Goal: Information Seeking & Learning: Learn about a topic

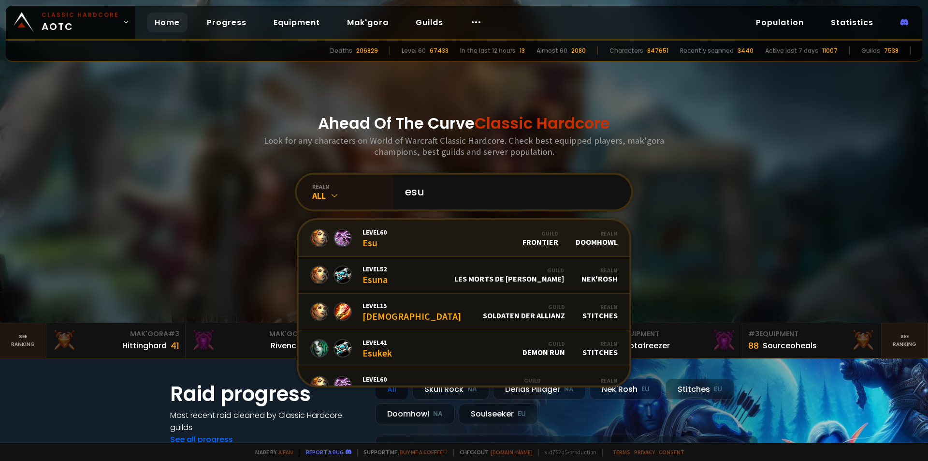
type input "esu"
click at [374, 233] on span "Level 60" at bounding box center [375, 232] width 24 height 9
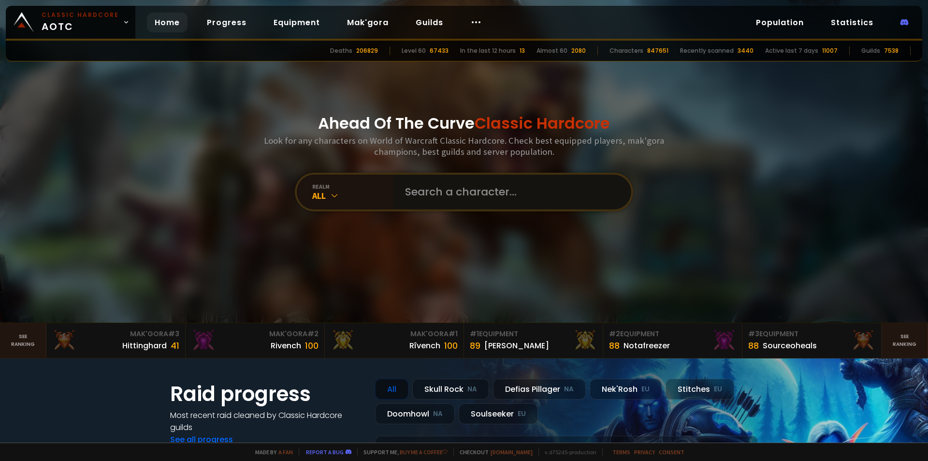
click at [424, 192] on input "text" at bounding box center [509, 192] width 221 height 35
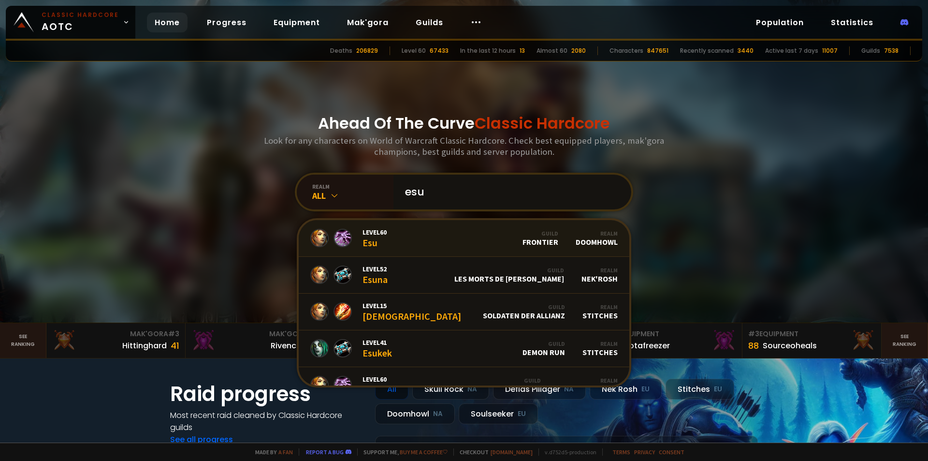
type input "esu"
click at [540, 239] on div "Guild Frontier" at bounding box center [541, 238] width 36 height 17
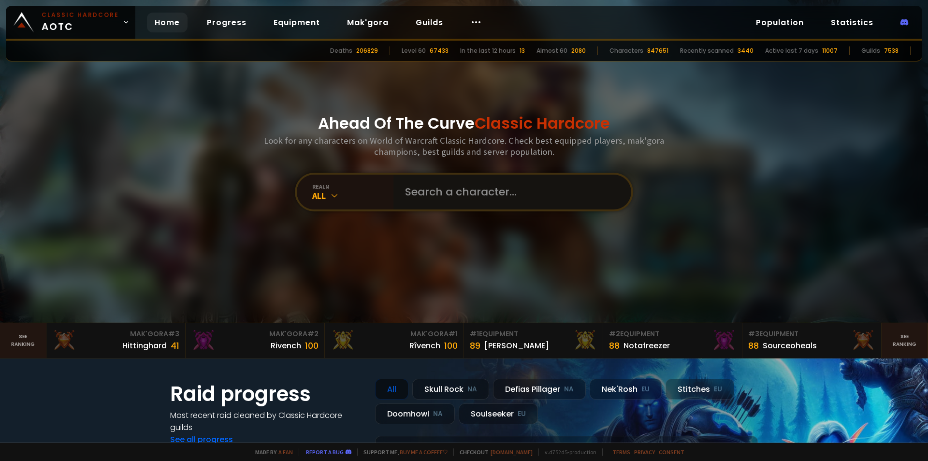
click at [436, 193] on input "text" at bounding box center [509, 192] width 221 height 35
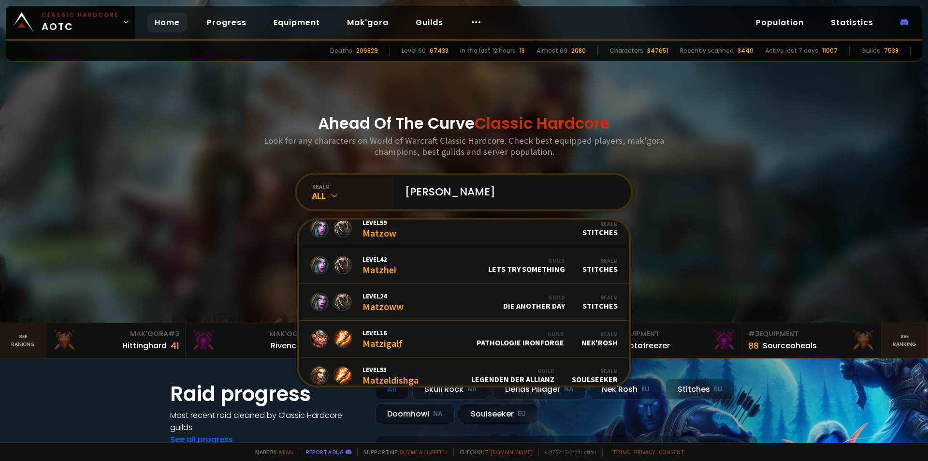
scroll to position [223, 0]
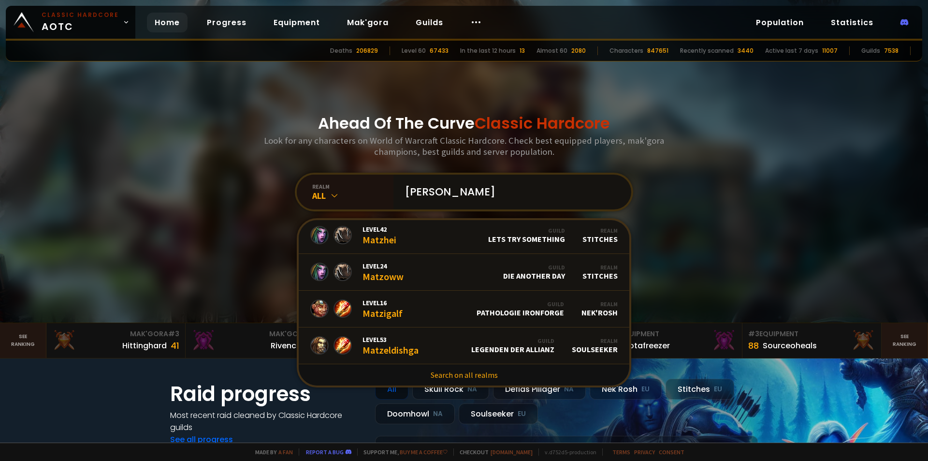
click at [472, 193] on input "[PERSON_NAME]" at bounding box center [509, 192] width 221 height 35
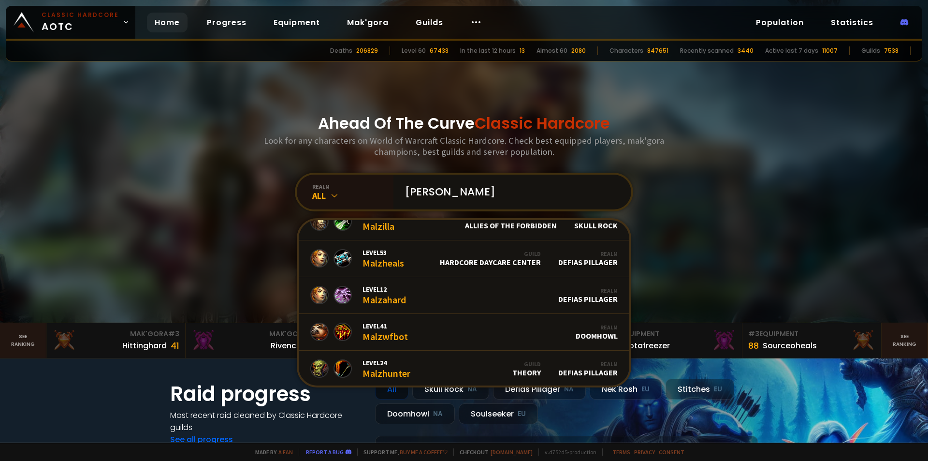
scroll to position [517, 0]
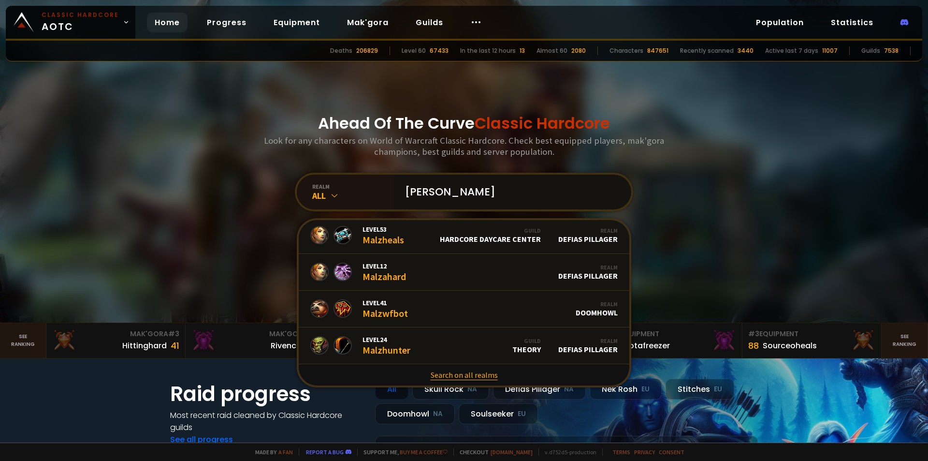
type input "[PERSON_NAME]"
click at [454, 372] on link "Search on all realms" at bounding box center [464, 374] width 331 height 21
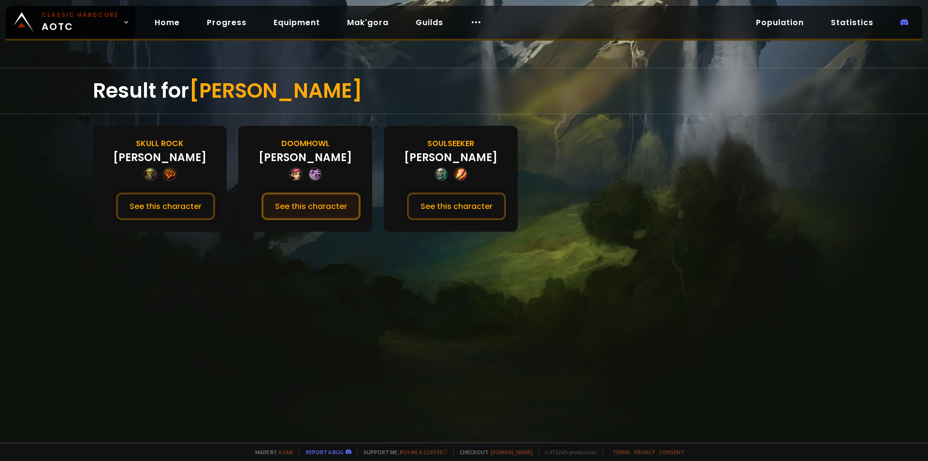
click at [337, 204] on button "See this character" at bounding box center [311, 206] width 99 height 28
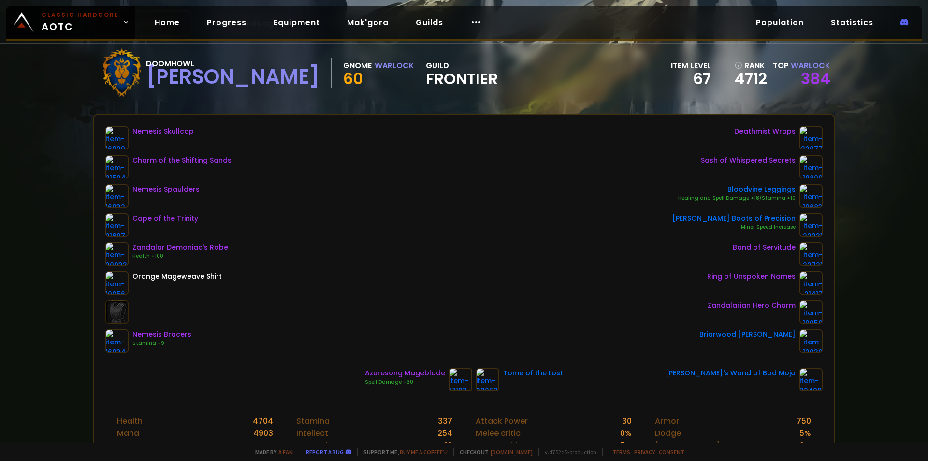
scroll to position [71, 0]
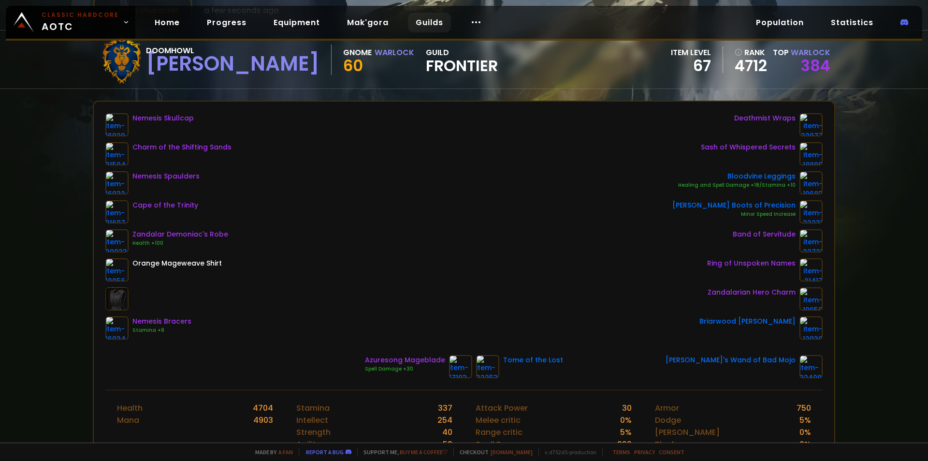
click at [432, 23] on link "Guilds" at bounding box center [429, 23] width 43 height 20
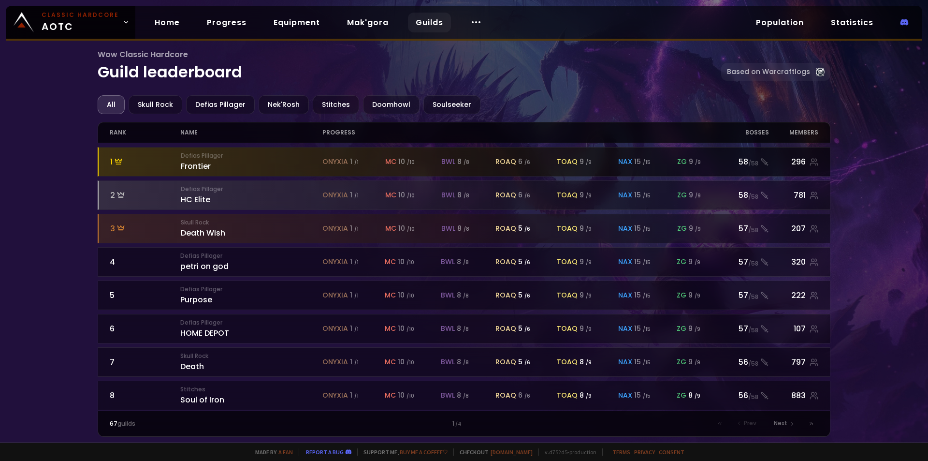
click at [192, 166] on div "Defias Pillager Frontier" at bounding box center [252, 161] width 142 height 21
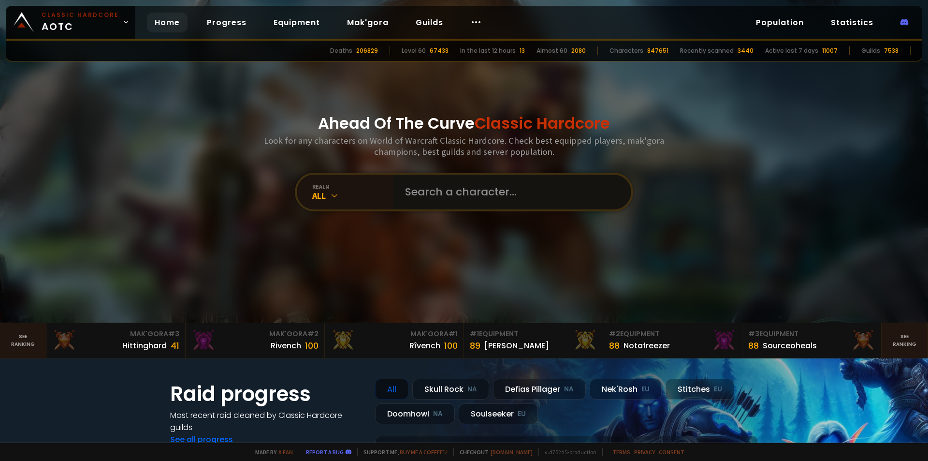
click at [414, 193] on input "text" at bounding box center [509, 192] width 221 height 35
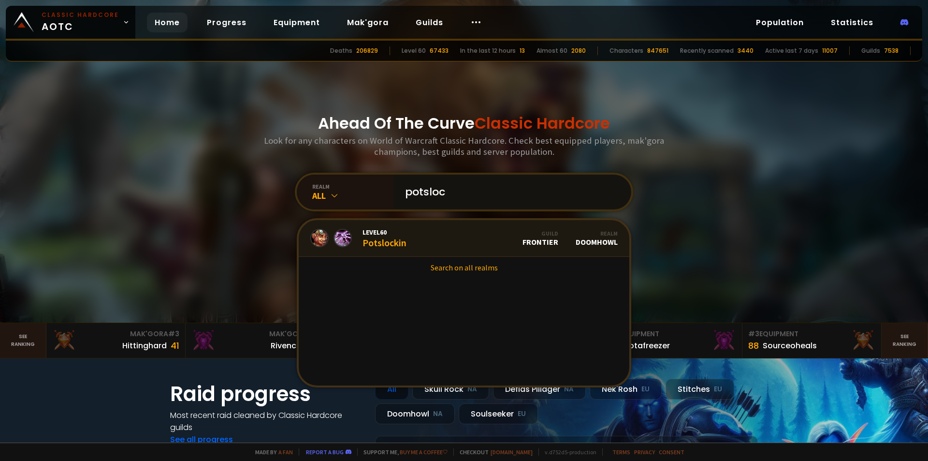
type input "potsloc"
click at [393, 240] on div "Level 60 Potslockin" at bounding box center [385, 238] width 44 height 21
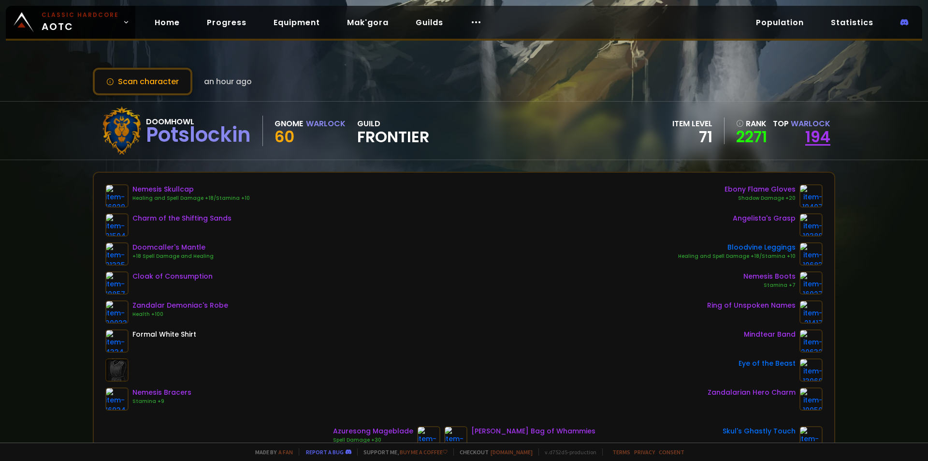
click at [810, 142] on link "194" at bounding box center [818, 137] width 25 height 22
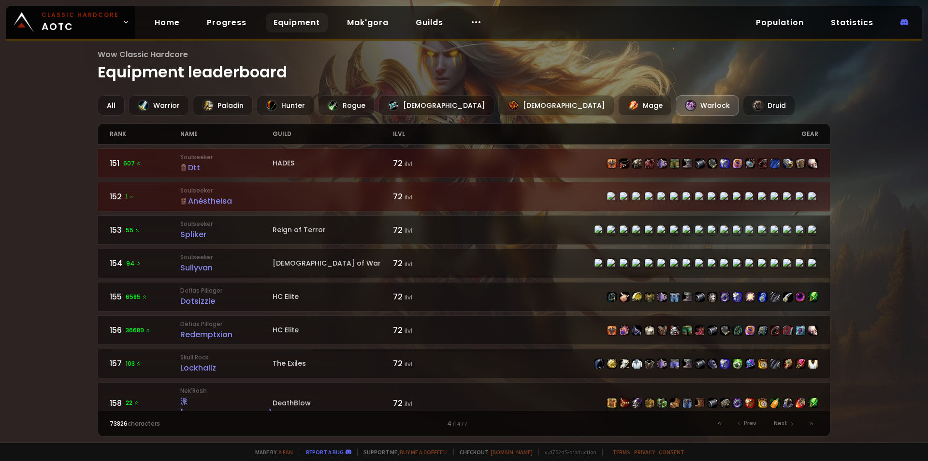
click at [397, 136] on div "ilvl" at bounding box center [428, 134] width 71 height 20
click at [115, 134] on div "rank" at bounding box center [145, 134] width 71 height 20
click at [201, 111] on div "Paladin" at bounding box center [223, 105] width 60 height 20
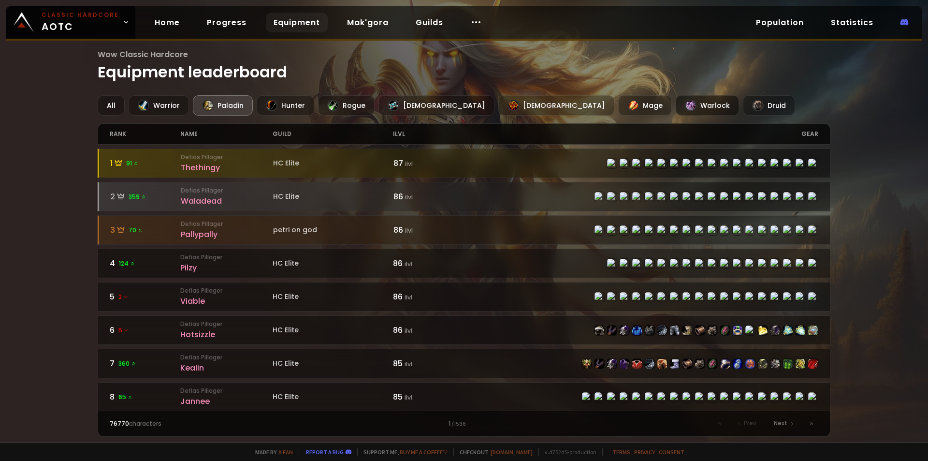
click at [685, 102] on div at bounding box center [691, 106] width 12 height 12
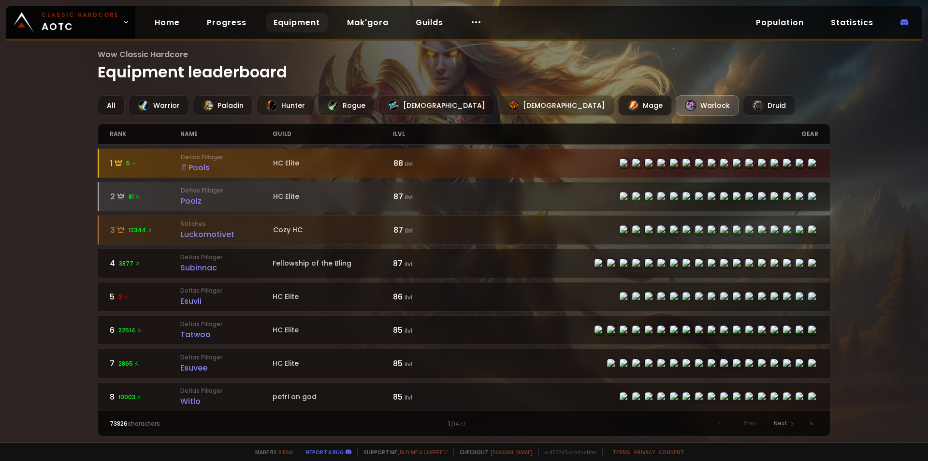
click at [619, 105] on div "Mage" at bounding box center [646, 105] width 54 height 20
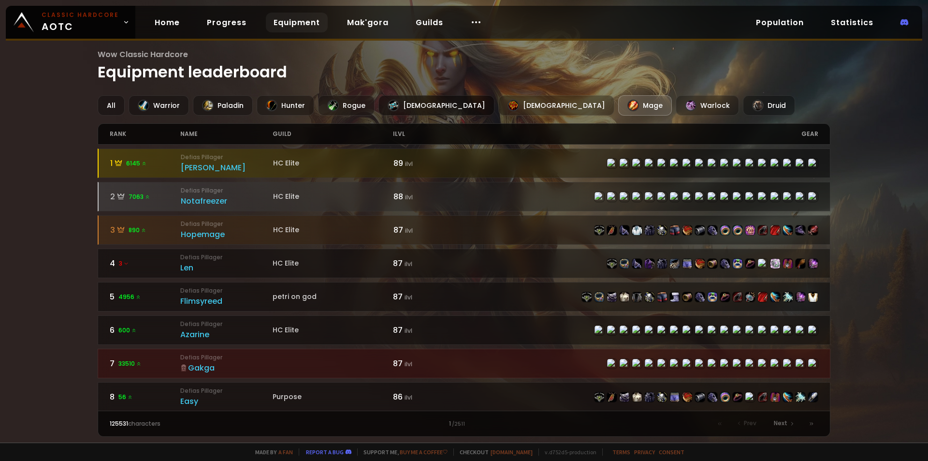
click at [394, 101] on div "[DEMOGRAPHIC_DATA]" at bounding box center [437, 105] width 116 height 20
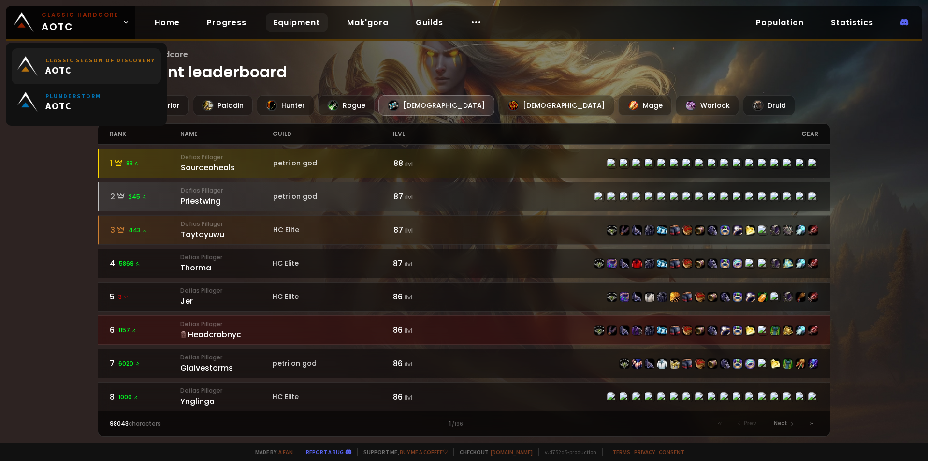
click at [109, 61] on small "Classic Season of Discovery" at bounding box center [100, 60] width 110 height 7
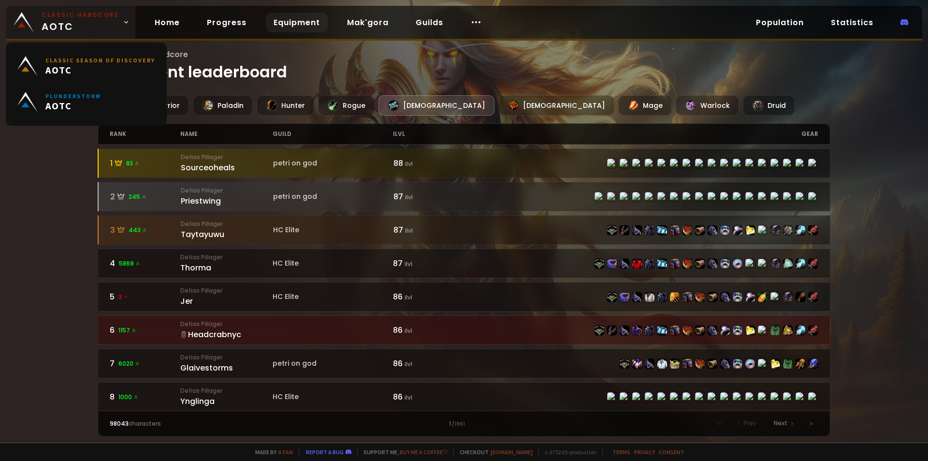
click at [113, 23] on span "Classic Hardcore AOTC" at bounding box center [80, 22] width 77 height 23
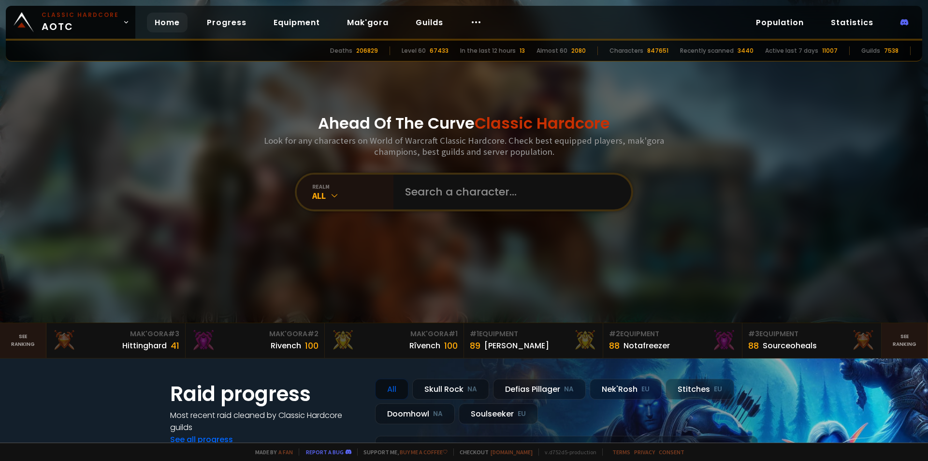
scroll to position [193, 0]
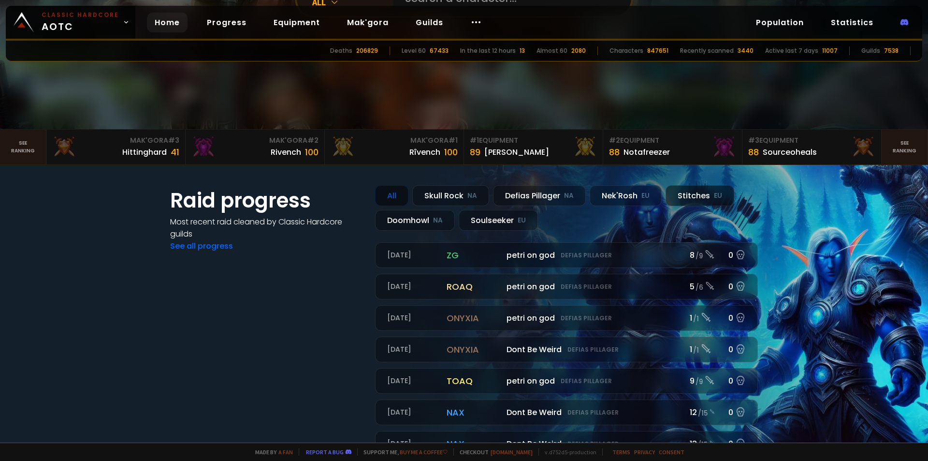
click at [680, 197] on div "Stitches EU" at bounding box center [700, 195] width 69 height 21
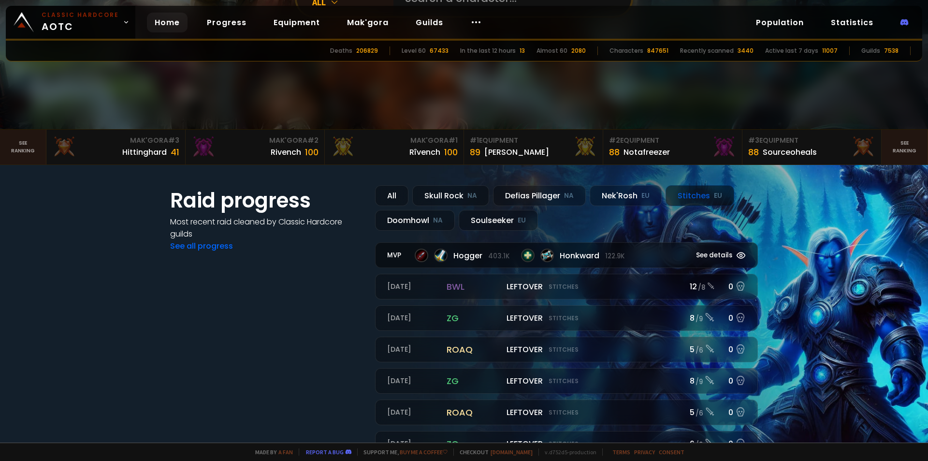
click at [711, 254] on span "See details" at bounding box center [714, 256] width 36 height 10
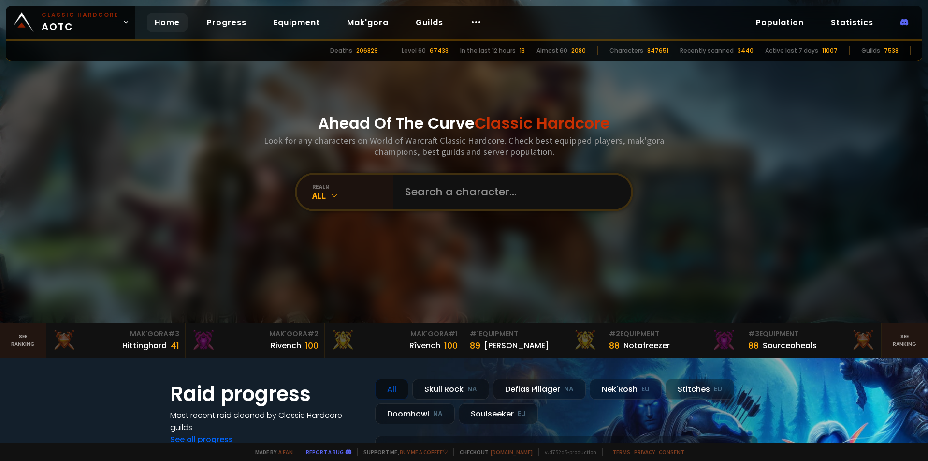
scroll to position [193, 0]
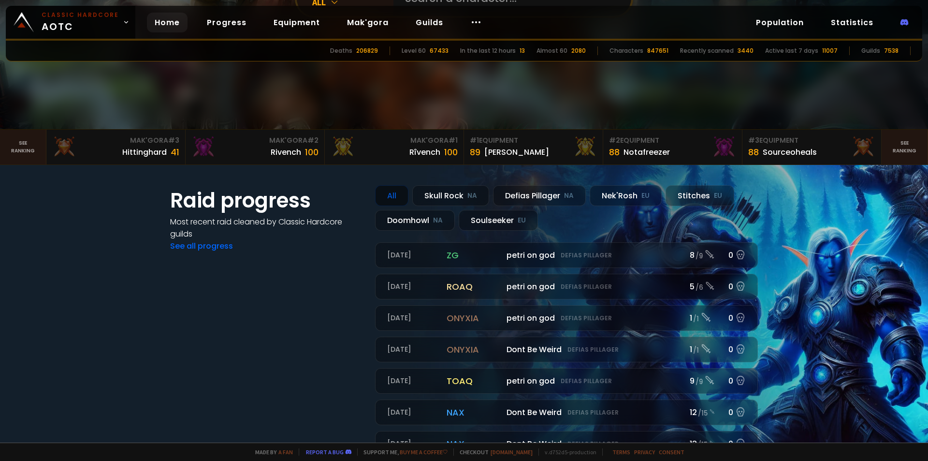
click at [388, 195] on div "All" at bounding box center [391, 195] width 33 height 21
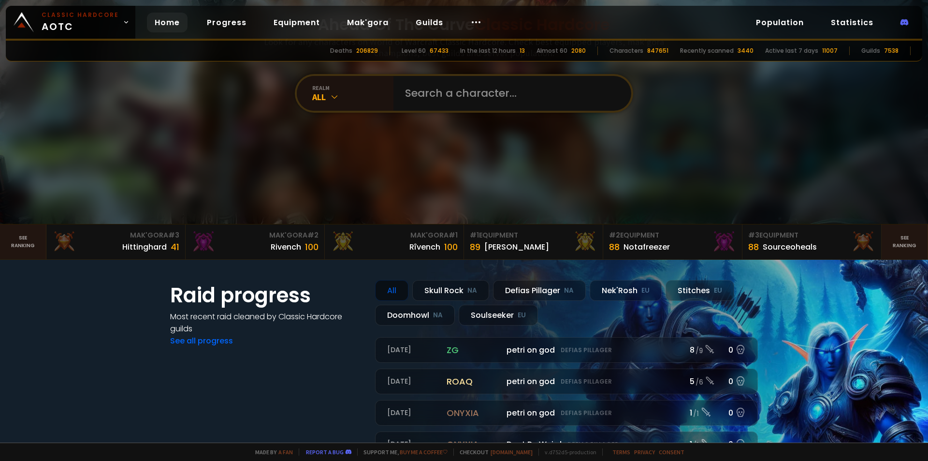
scroll to position [0, 0]
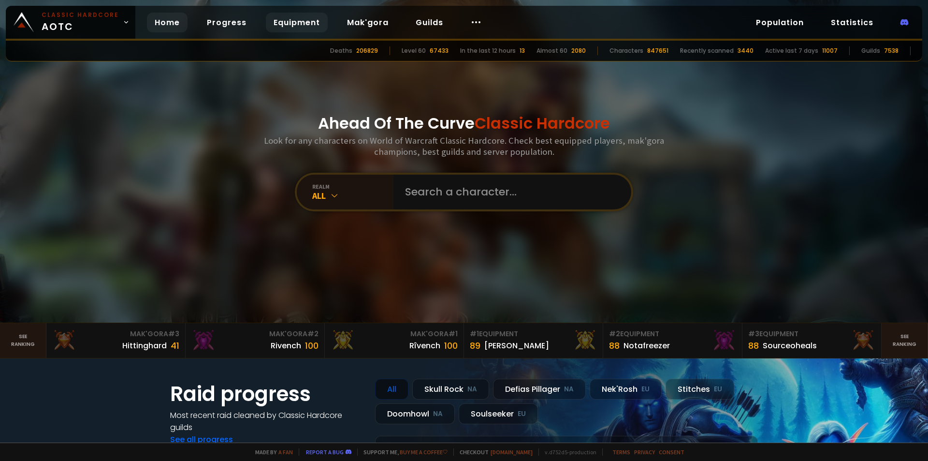
click at [276, 20] on link "Equipment" at bounding box center [297, 23] width 62 height 20
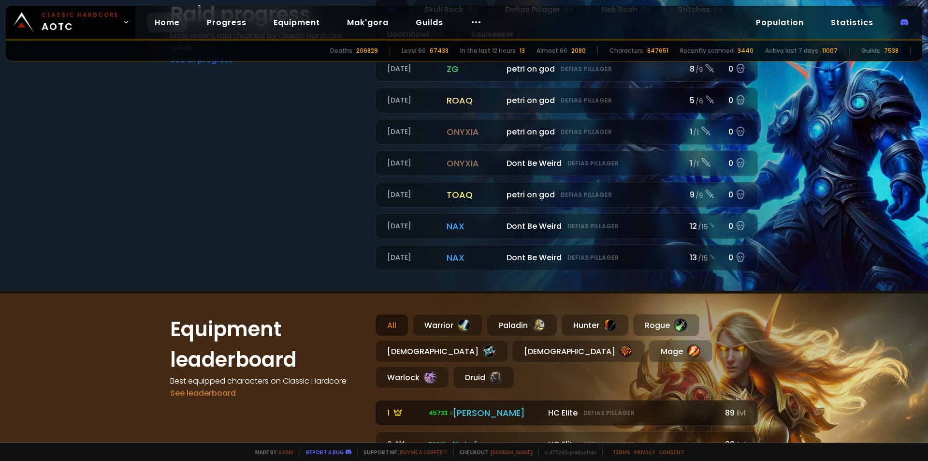
scroll to position [387, 0]
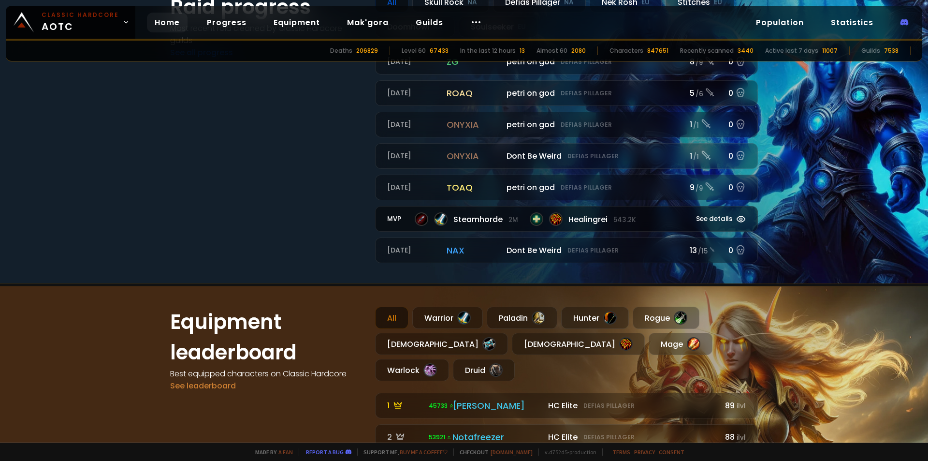
click at [520, 229] on div "MVP Steamhorde 2m Healingrei 543.2k See details" at bounding box center [567, 218] width 382 height 25
